Goal: Task Accomplishment & Management: Manage account settings

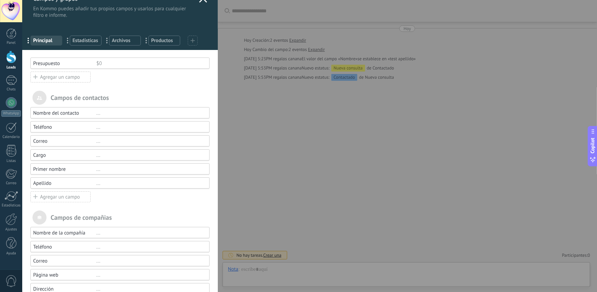
click at [317, 98] on div "Campos y grupos En Kommo puedes añadir tus propios campos y usarlos para cualqu…" at bounding box center [309, 146] width 575 height 292
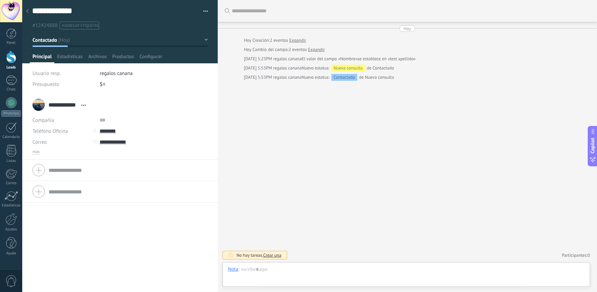
scroll to position [10, 0]
click at [152, 53] on span "Configurar" at bounding box center [151, 58] width 23 height 10
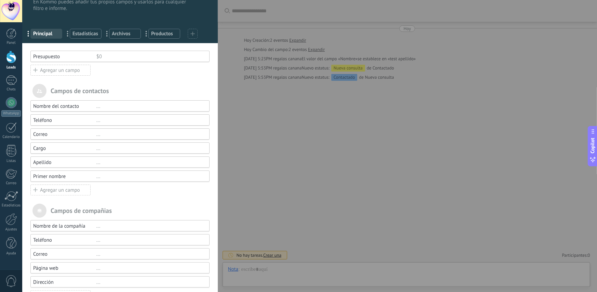
scroll to position [42, 0]
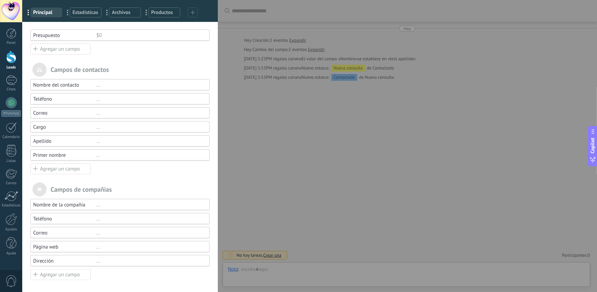
click at [140, 160] on div at bounding box center [117, 161] width 186 height 3
click at [78, 50] on div "Agregar un campo" at bounding box center [60, 48] width 60 height 11
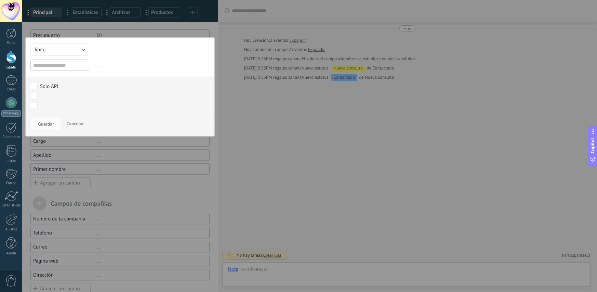
click at [135, 159] on div at bounding box center [120, 132] width 196 height 348
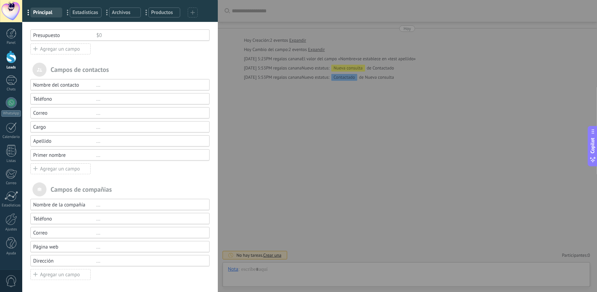
click at [287, 127] on div "Campos y grupos En Kommo puedes añadir tus propios campos y usarlos para cualqu…" at bounding box center [309, 146] width 575 height 292
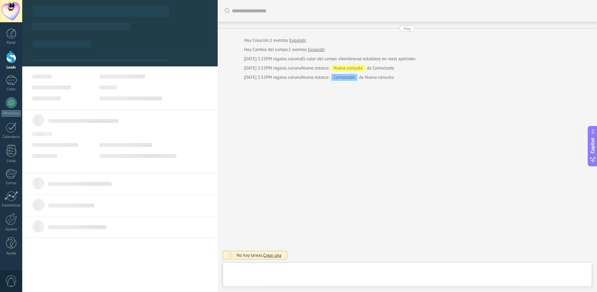
type textarea "**********"
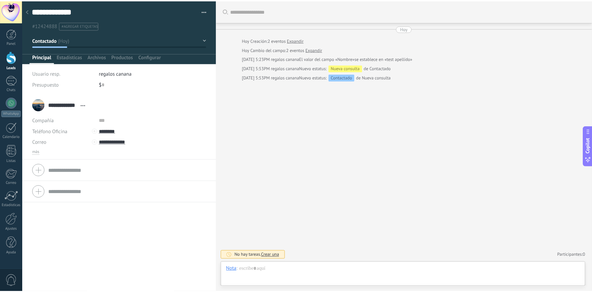
scroll to position [10, 0]
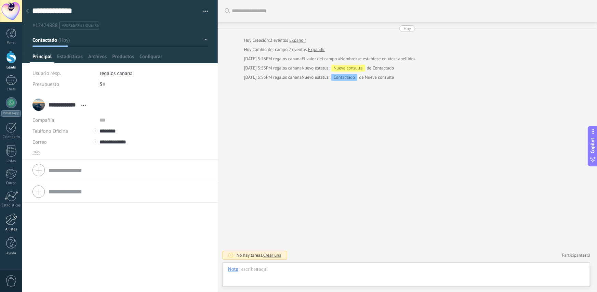
click at [15, 220] on div at bounding box center [11, 219] width 12 height 12
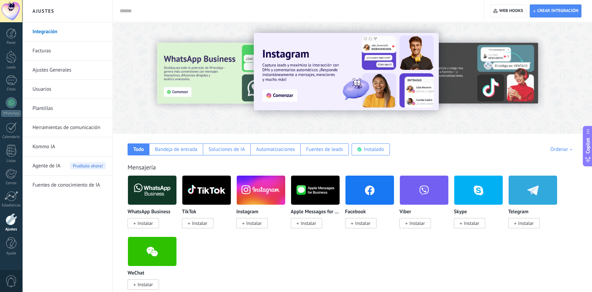
click at [65, 67] on link "Ajustes Generales" at bounding box center [69, 70] width 73 height 19
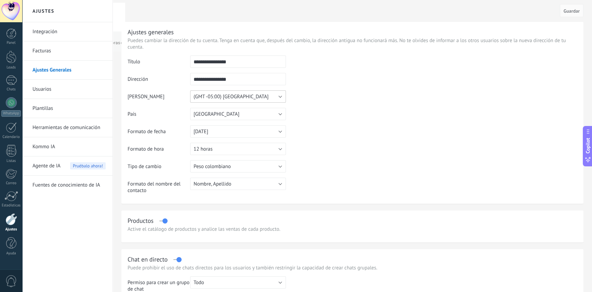
click at [264, 96] on button "(GMT -05:00) [GEOGRAPHIC_DATA]" at bounding box center [238, 96] width 96 height 12
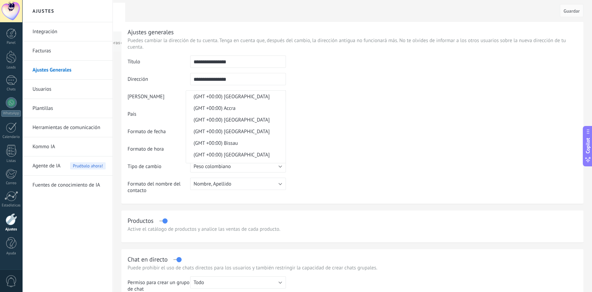
scroll to position [4184, 0]
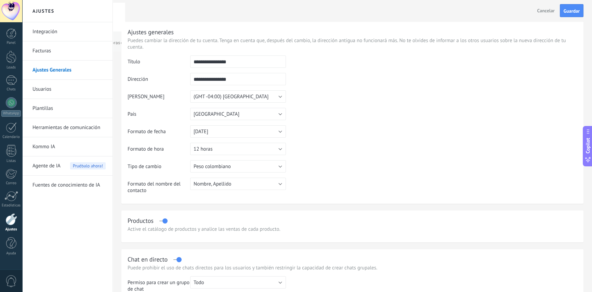
click at [322, 111] on td at bounding box center [431, 90] width 291 height 70
click at [269, 95] on button "(GMT -04:00) [GEOGRAPHIC_DATA]" at bounding box center [238, 96] width 96 height 12
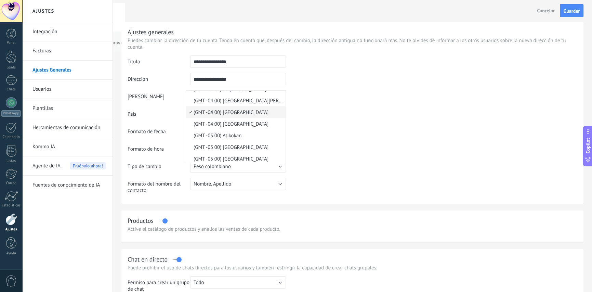
scroll to position [4045, 0]
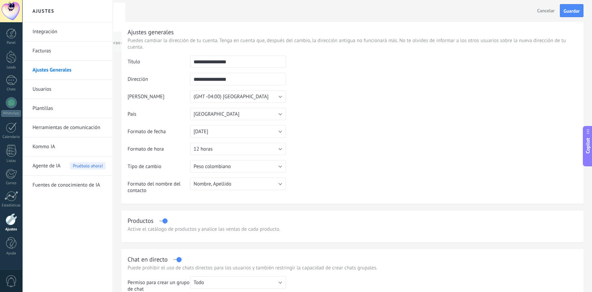
click at [356, 120] on td at bounding box center [431, 90] width 291 height 70
click at [544, 11] on span "Cancelar" at bounding box center [545, 11] width 17 height 6
click at [264, 189] on button "Nombre, Apellido" at bounding box center [238, 184] width 96 height 12
click at [323, 173] on table "**********" at bounding box center [353, 126] width 450 height 143
click at [276, 186] on button "Nombre, Apellido" at bounding box center [238, 184] width 96 height 12
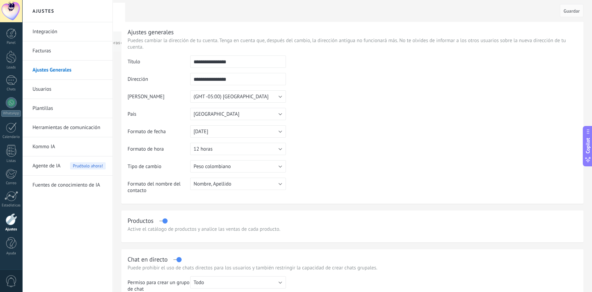
click at [333, 174] on table "**********" at bounding box center [353, 126] width 450 height 143
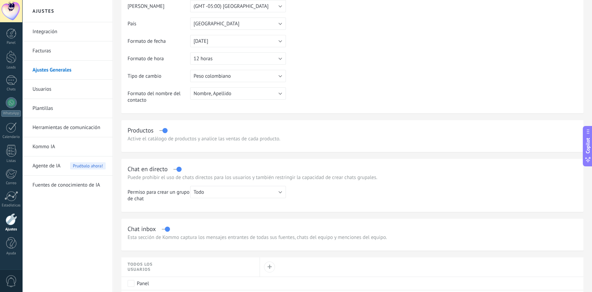
scroll to position [103, 0]
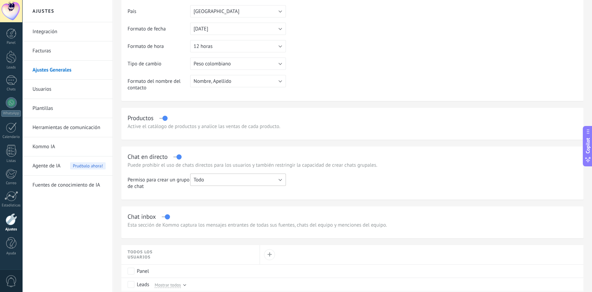
click at [267, 182] on button "Todo" at bounding box center [238, 179] width 96 height 12
click at [267, 182] on span "Todo" at bounding box center [235, 180] width 98 height 7
click at [339, 181] on td at bounding box center [431, 183] width 291 height 21
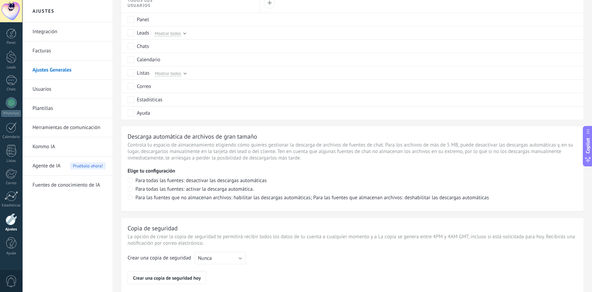
scroll to position [342, 0]
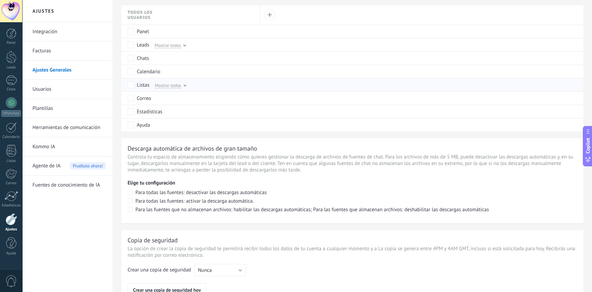
click at [185, 86] on div at bounding box center [184, 84] width 3 height 3
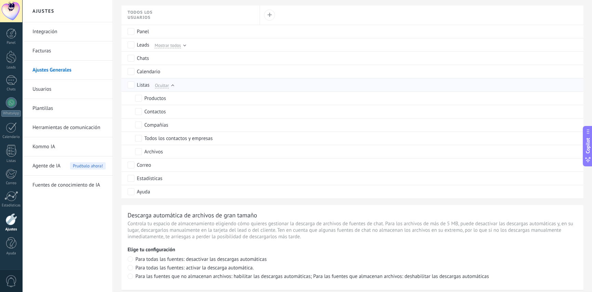
click at [172, 87] on div at bounding box center [172, 86] width 3 height 3
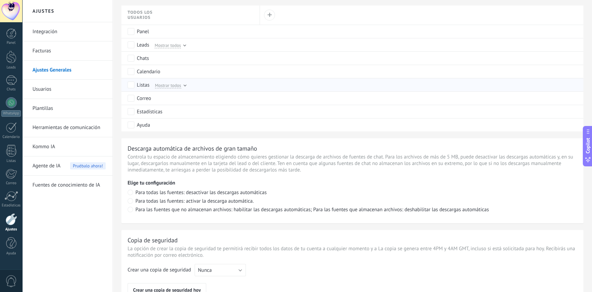
click at [172, 88] on span "Mostrar todos" at bounding box center [168, 85] width 26 height 6
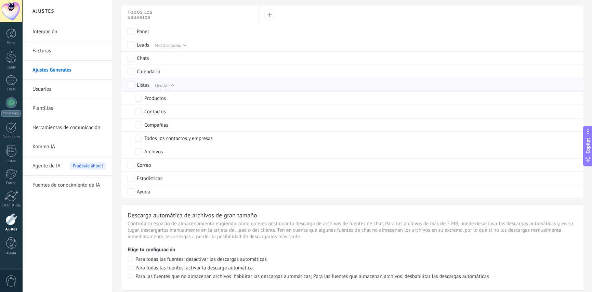
click at [171, 88] on div "Ocultar" at bounding box center [163, 85] width 22 height 6
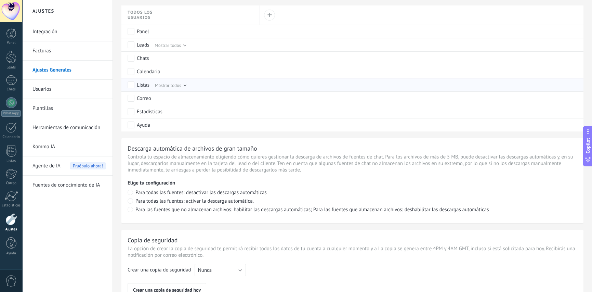
click at [180, 88] on span "Mostrar todos" at bounding box center [168, 85] width 26 height 6
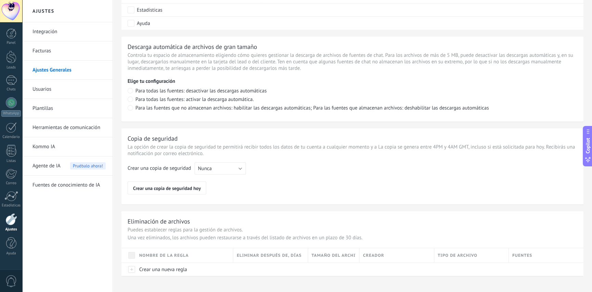
scroll to position [513, 0]
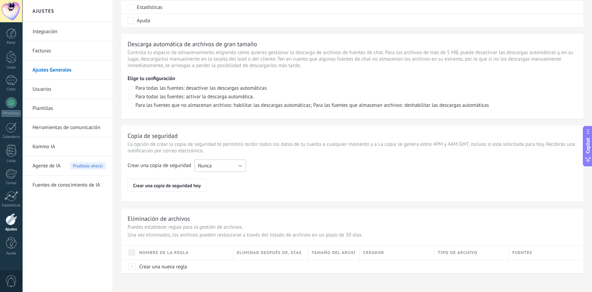
click at [236, 171] on button "Nunca" at bounding box center [220, 165] width 51 height 12
click at [235, 181] on span "Cada semana" at bounding box center [217, 177] width 53 height 7
click at [243, 168] on button "Cada semana" at bounding box center [220, 165] width 51 height 12
click at [280, 179] on div "Crear una copia de seguridad Nunca Cada semana Cada mes Cada semana Crear una c…" at bounding box center [353, 175] width 450 height 32
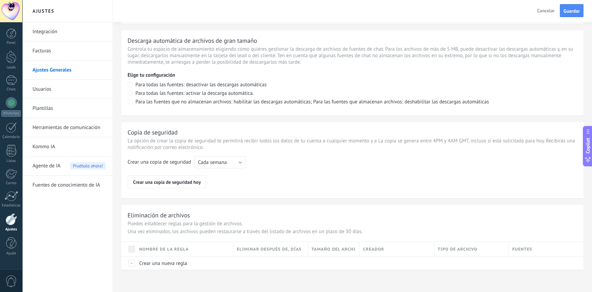
scroll to position [522, 0]
click at [576, 13] on span "Guardar" at bounding box center [572, 11] width 16 height 5
click at [77, 83] on link "Usuarios" at bounding box center [69, 89] width 73 height 19
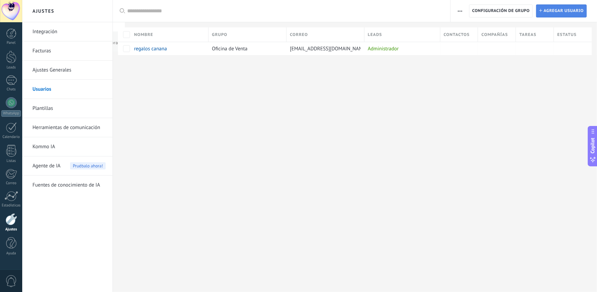
click at [567, 15] on span "Agregar usuario" at bounding box center [564, 11] width 40 height 12
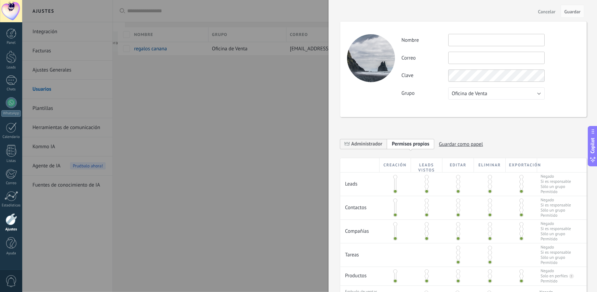
click at [487, 41] on input "text" at bounding box center [497, 40] width 96 height 12
